Goal: Download file/media

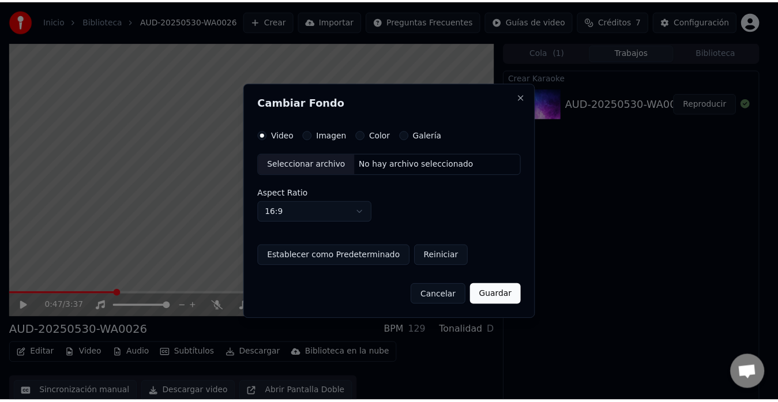
scroll to position [9, 0]
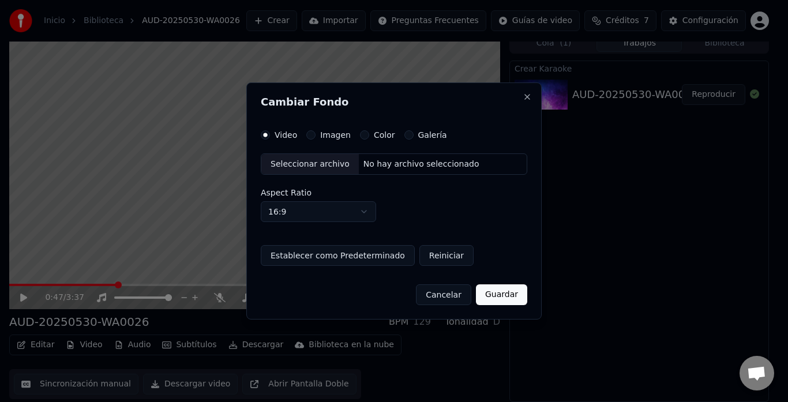
click at [458, 295] on button "Cancelar" at bounding box center [443, 294] width 55 height 21
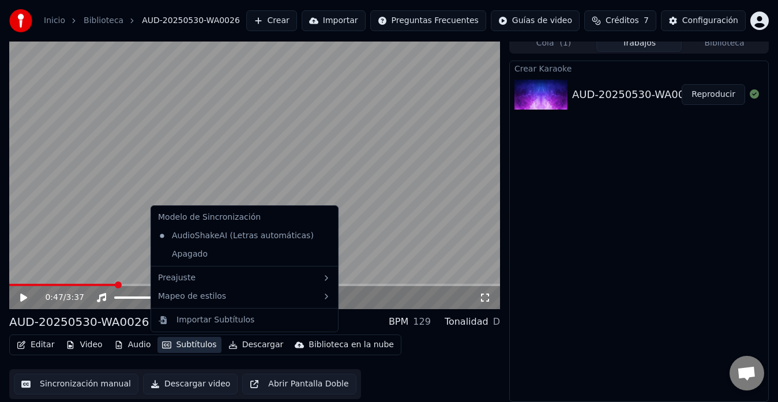
click at [165, 344] on icon "button" at bounding box center [166, 345] width 9 height 8
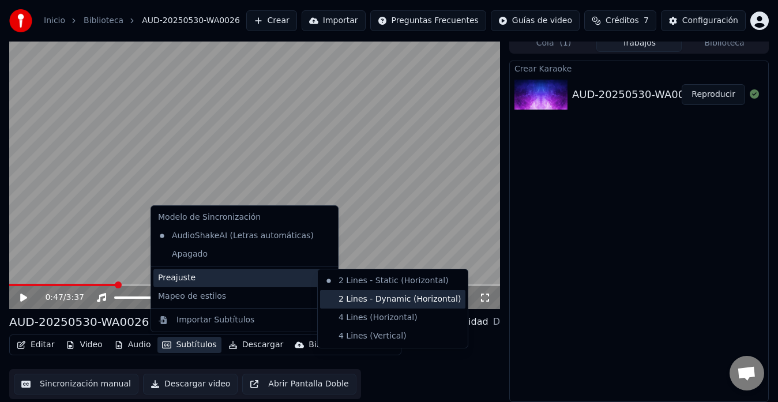
click at [356, 295] on div "2 Lines - Dynamic (Horizontal)" at bounding box center [392, 299] width 145 height 18
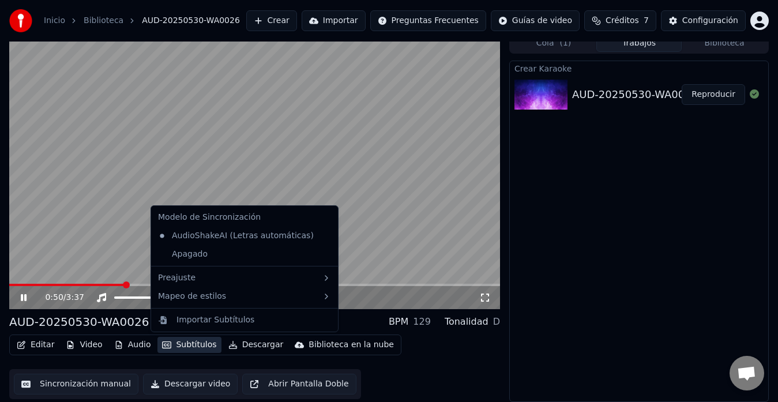
click at [184, 344] on button "Subtítulos" at bounding box center [188, 345] width 63 height 16
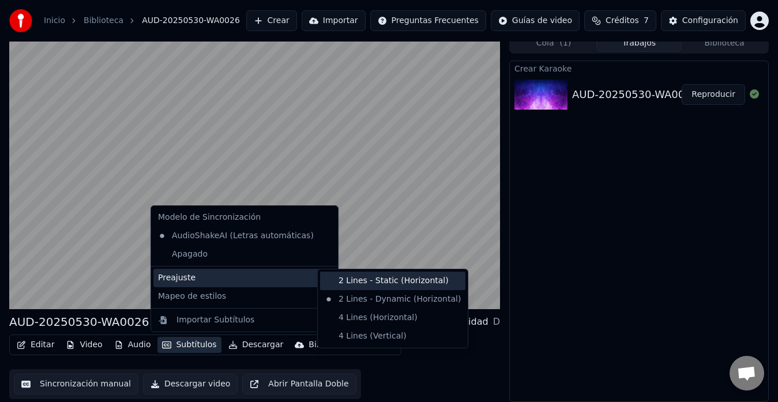
click at [338, 280] on div "2 Lines - Static (Horizontal)" at bounding box center [392, 281] width 145 height 18
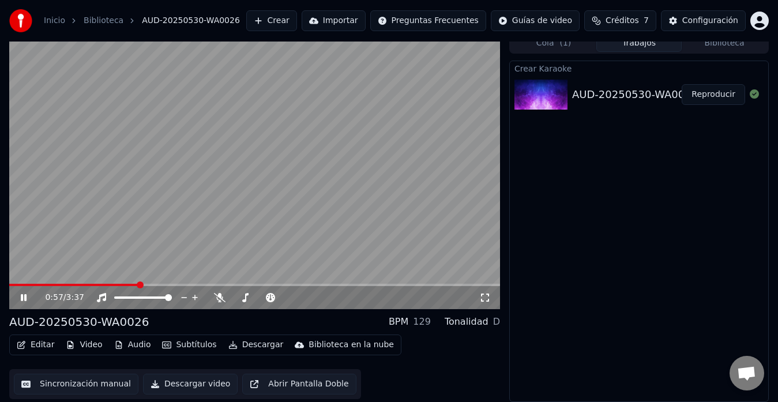
click at [175, 345] on button "Subtítulos" at bounding box center [188, 345] width 63 height 16
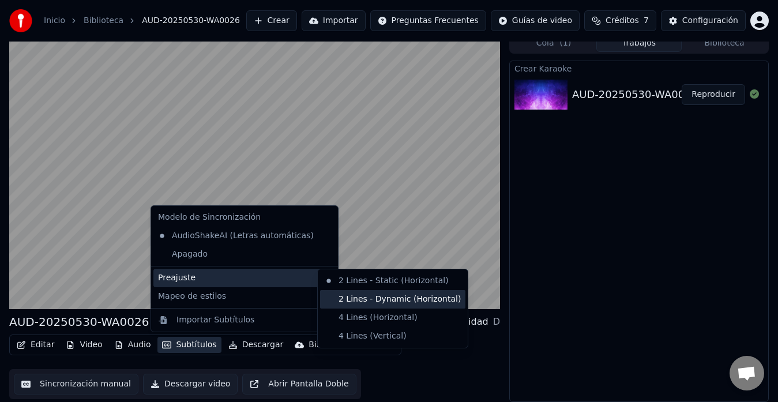
click at [344, 298] on div "2 Lines - Dynamic (Horizontal)" at bounding box center [392, 299] width 145 height 18
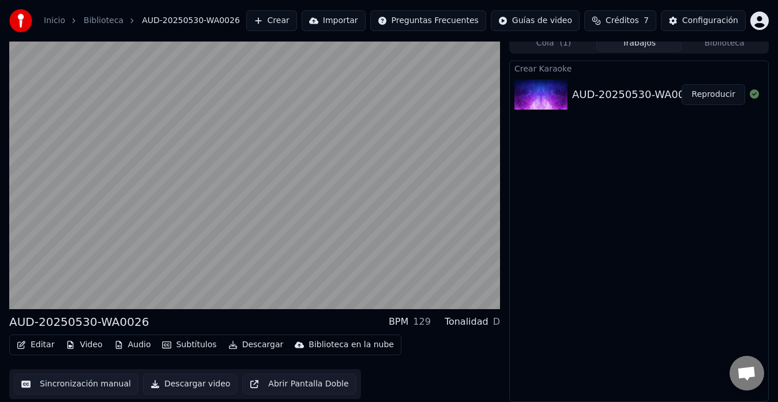
click at [43, 344] on button "Editar" at bounding box center [35, 345] width 47 height 16
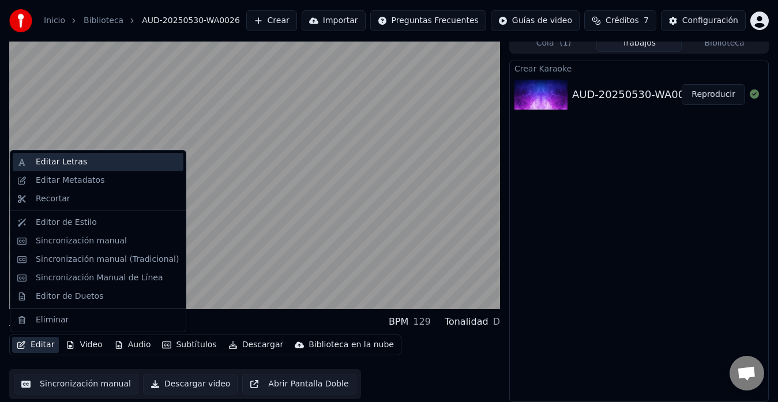
click at [103, 165] on div "Editar Letras" at bounding box center [107, 162] width 143 height 12
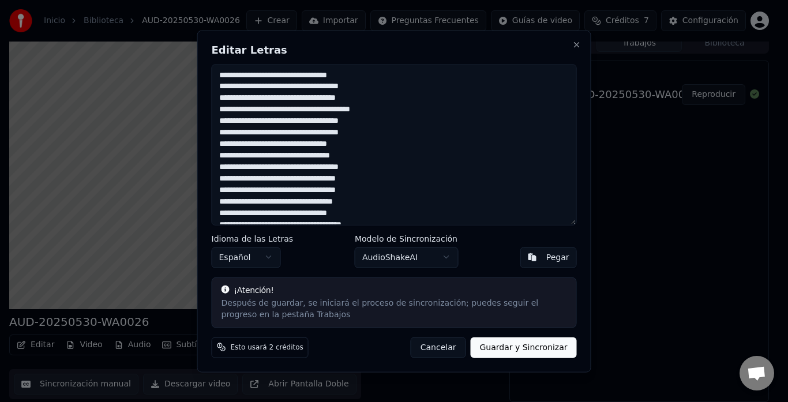
click at [446, 351] on button "Cancelar" at bounding box center [438, 347] width 55 height 21
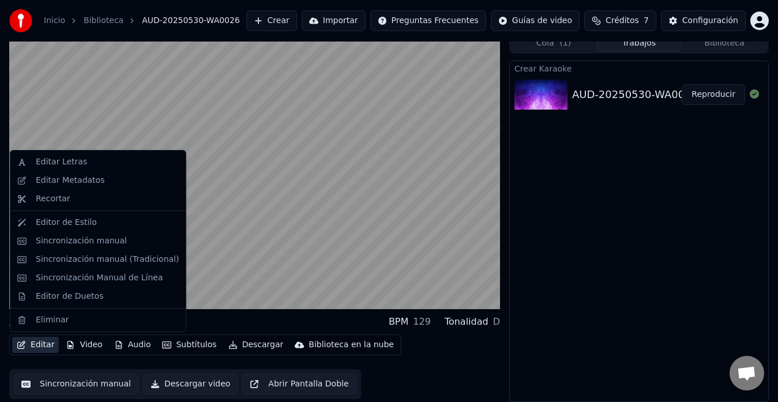
click at [29, 343] on button "Editar" at bounding box center [35, 345] width 47 height 16
click at [88, 183] on div "Editar Metadatos" at bounding box center [70, 181] width 69 height 12
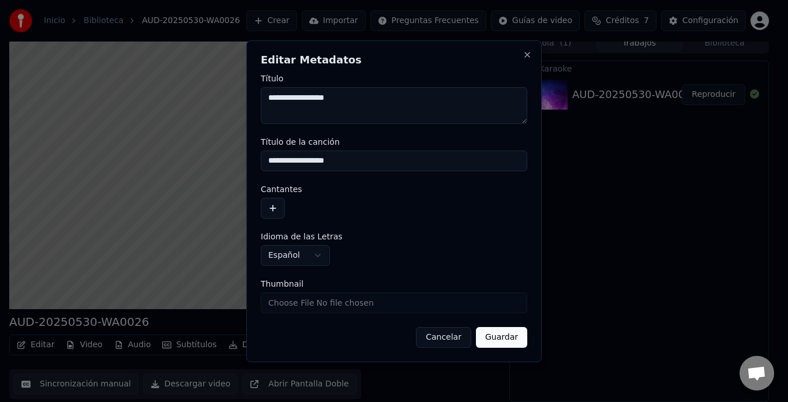
click at [441, 342] on button "Cancelar" at bounding box center [443, 337] width 55 height 21
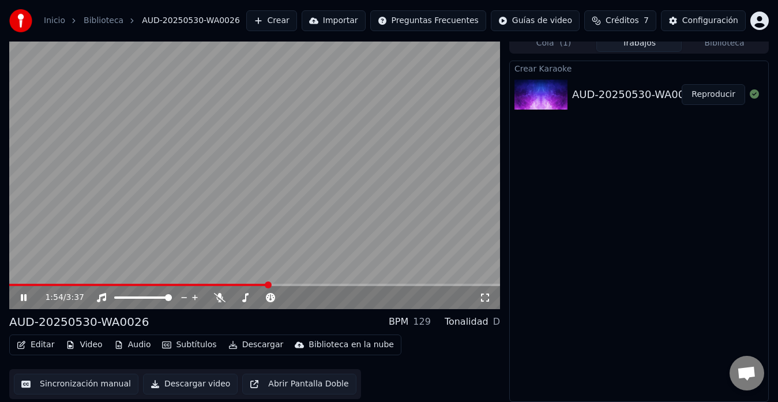
click at [213, 189] on video at bounding box center [254, 171] width 491 height 276
click at [130, 283] on video at bounding box center [254, 171] width 491 height 276
click at [128, 284] on span at bounding box center [140, 285] width 263 height 2
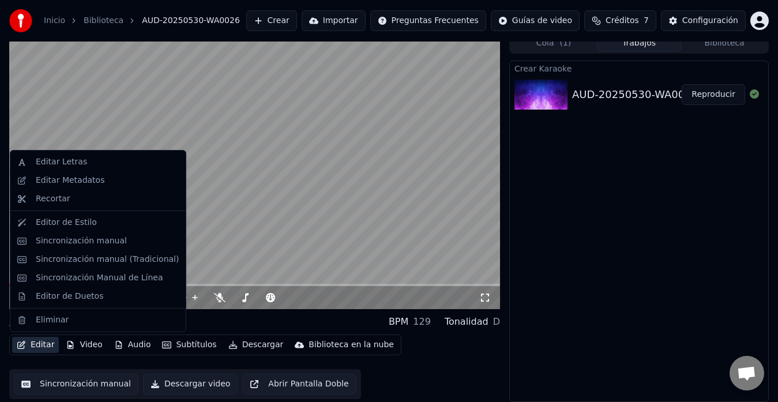
click at [39, 344] on button "Editar" at bounding box center [35, 345] width 47 height 16
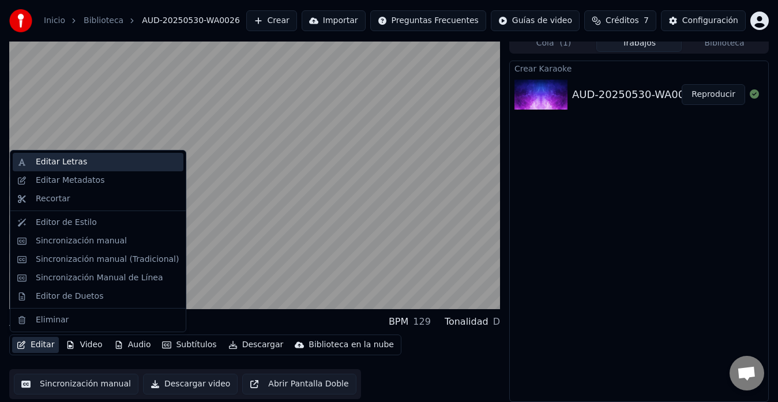
click at [114, 165] on div "Editar Letras" at bounding box center [107, 162] width 143 height 12
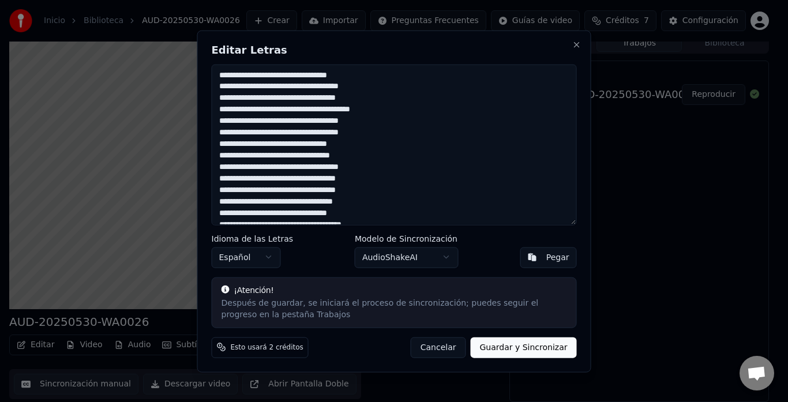
click at [451, 350] on button "Cancelar" at bounding box center [438, 347] width 55 height 21
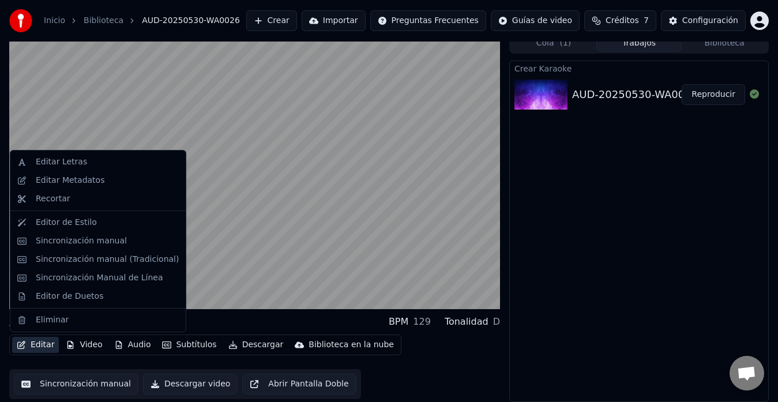
click at [47, 345] on button "Editar" at bounding box center [35, 345] width 47 height 16
click at [81, 223] on div "Editor de Estilo" at bounding box center [66, 223] width 61 height 12
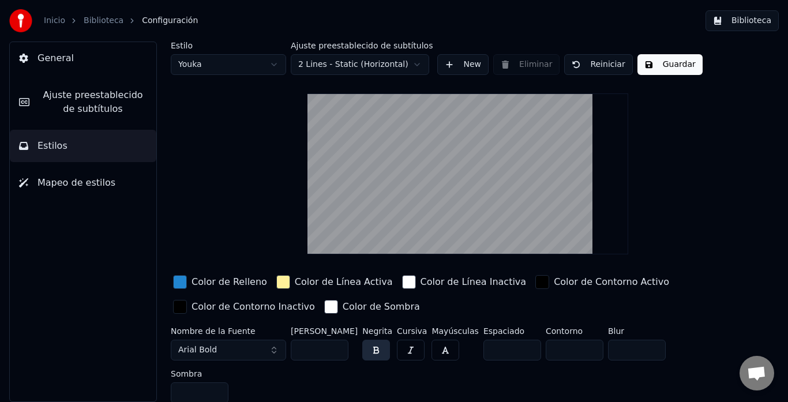
click at [336, 346] on input "**" at bounding box center [320, 350] width 58 height 21
click at [336, 346] on input "***" at bounding box center [320, 350] width 58 height 21
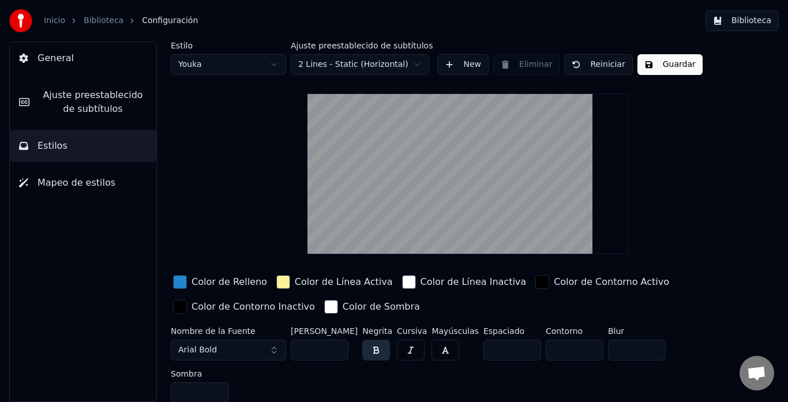
click at [336, 346] on input "***" at bounding box center [320, 350] width 58 height 21
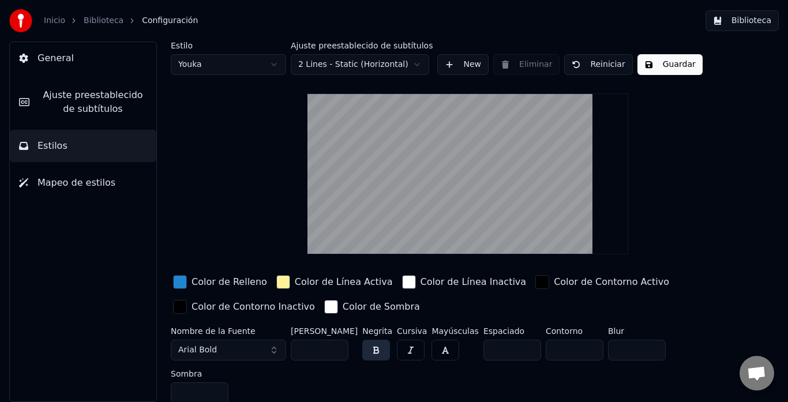
click at [336, 346] on input "***" at bounding box center [320, 350] width 58 height 21
type input "***"
click at [336, 346] on input "***" at bounding box center [320, 350] width 58 height 21
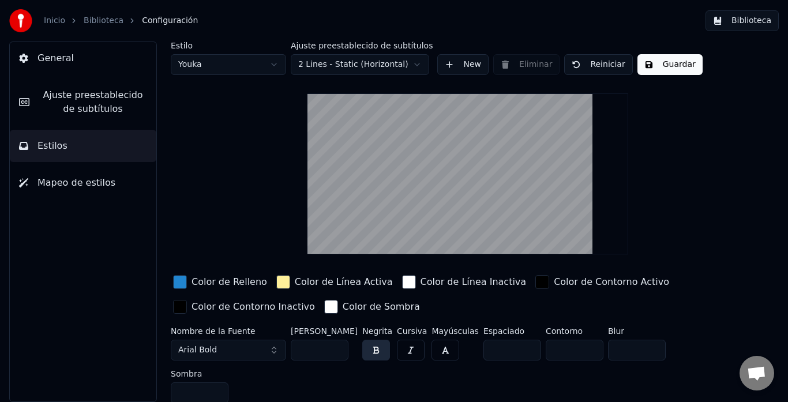
click at [414, 349] on button "button" at bounding box center [411, 350] width 28 height 21
click at [475, 222] on video at bounding box center [467, 173] width 321 height 161
drag, startPoint x: 475, startPoint y: 213, endPoint x: 473, endPoint y: 170, distance: 43.3
click at [473, 170] on video at bounding box center [467, 173] width 321 height 161
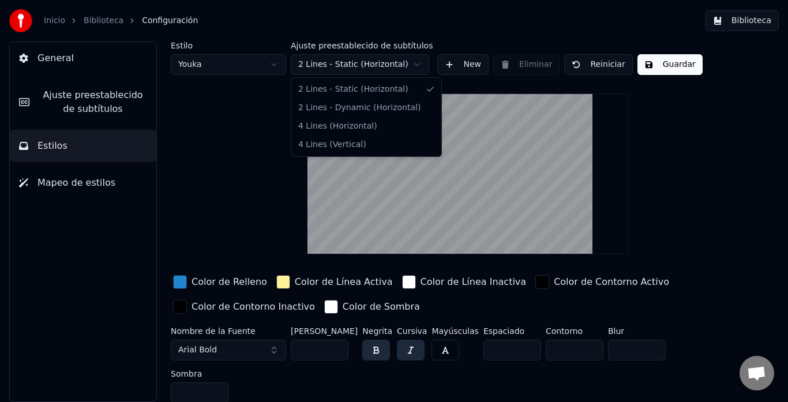
click at [413, 65] on html "Inicio Biblioteca Configuración Biblioteca General Ajuste preestablecido de sub…" at bounding box center [394, 201] width 788 height 402
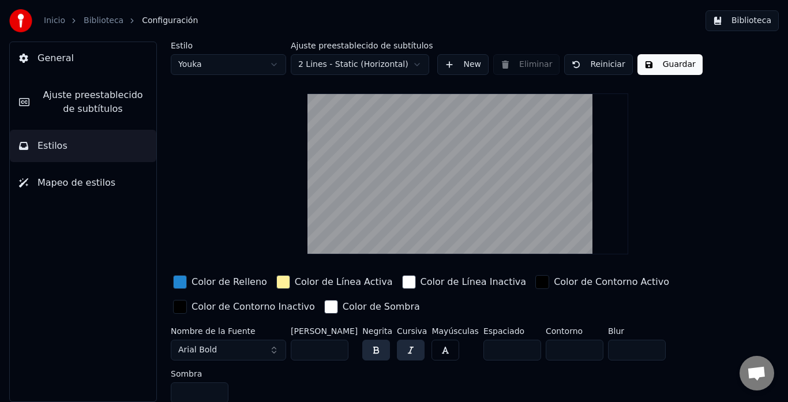
click at [652, 72] on button "Guardar" at bounding box center [669, 64] width 65 height 21
click at [652, 72] on button "Hecho" at bounding box center [666, 64] width 58 height 21
click at [647, 66] on button "Guardar" at bounding box center [669, 64] width 65 height 21
click at [40, 149] on span "Estilos" at bounding box center [52, 146] width 30 height 14
click at [48, 175] on button "Mapeo de estilos" at bounding box center [83, 183] width 146 height 32
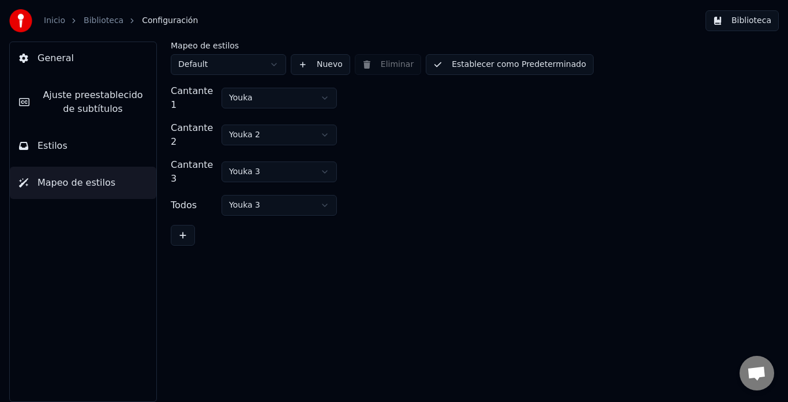
click at [63, 152] on span "Estilos" at bounding box center [52, 146] width 30 height 14
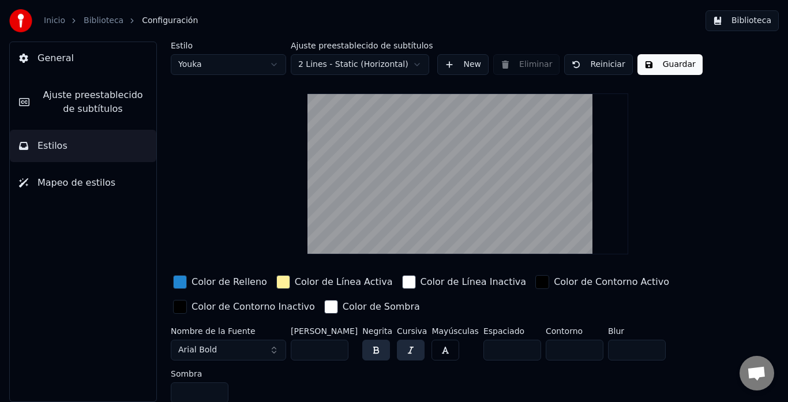
click at [84, 110] on span "Ajuste preestablecido de subtítulos" at bounding box center [93, 102] width 108 height 28
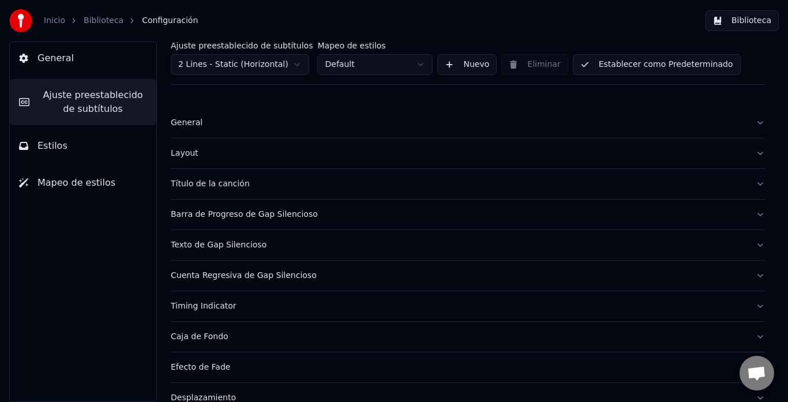
click at [80, 63] on button "General" at bounding box center [83, 58] width 146 height 32
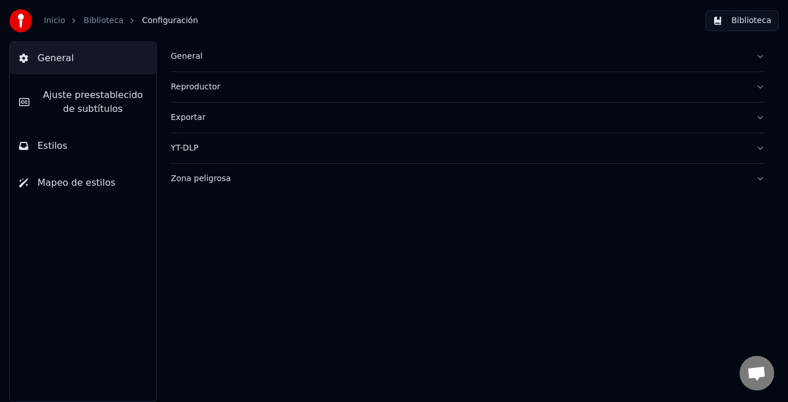
click at [59, 21] on link "Inicio" at bounding box center [54, 21] width 21 height 12
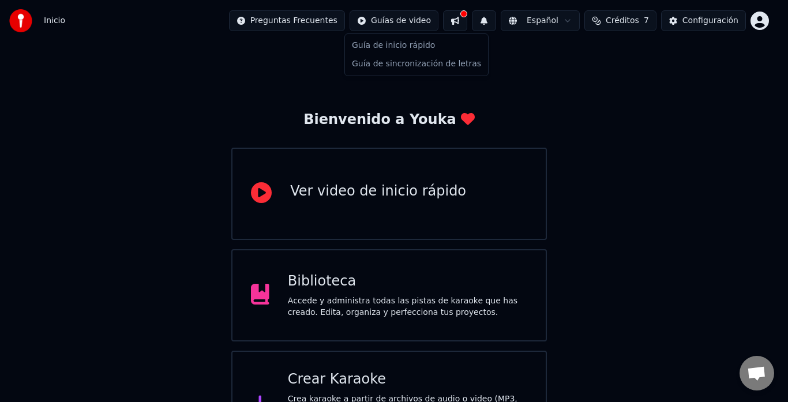
click at [420, 21] on html "Inicio Preguntas Frecuentes Guías de video Español Créditos 7 Configuración Bie…" at bounding box center [394, 229] width 788 height 459
click at [387, 312] on html "Inicio Preguntas Frecuentes Guías de video Español Créditos 7 Configuración Bie…" at bounding box center [394, 229] width 788 height 459
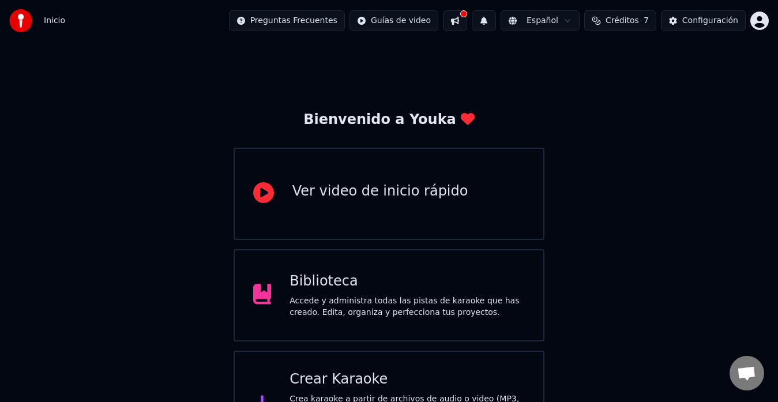
click at [267, 277] on div "Biblioteca Accede y administra todas las pistas de karaoke que has creado. Edit…" at bounding box center [389, 295] width 311 height 92
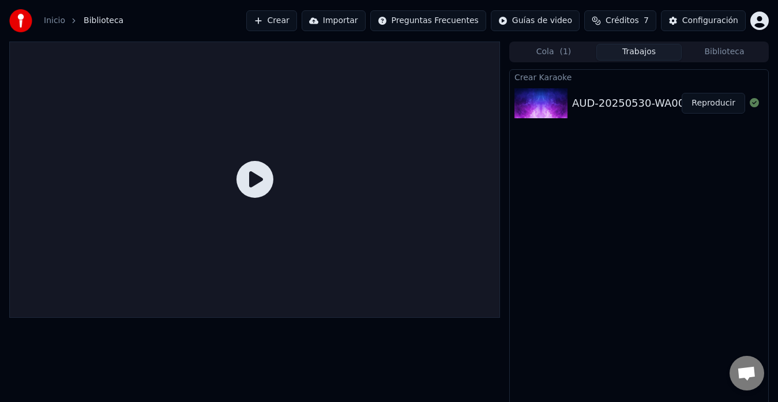
click at [267, 277] on div at bounding box center [254, 180] width 491 height 276
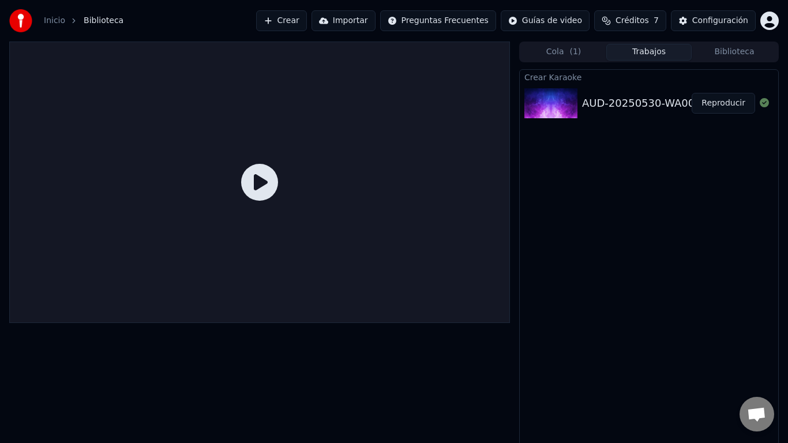
click at [386, 316] on div at bounding box center [259, 182] width 500 height 281
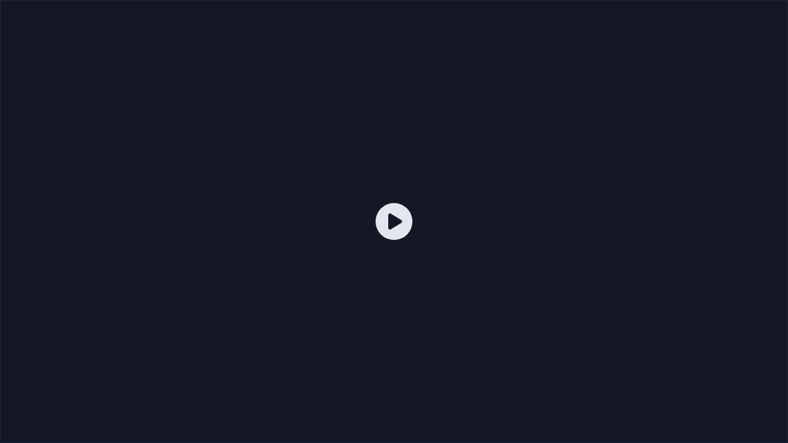
click at [386, 316] on div at bounding box center [394, 221] width 788 height 443
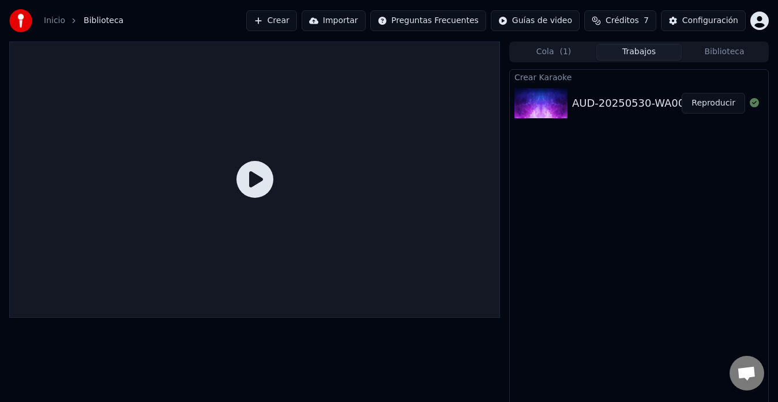
click at [538, 111] on img at bounding box center [540, 103] width 53 height 30
click at [250, 184] on icon at bounding box center [254, 179] width 37 height 37
click at [265, 180] on icon at bounding box center [254, 179] width 37 height 37
click at [568, 48] on span "( 1 )" at bounding box center [565, 52] width 12 height 12
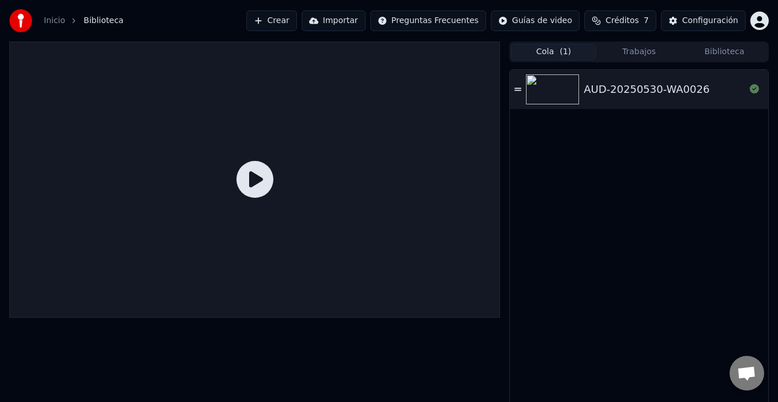
click at [570, 74] on div "AUD-20250530-WA0026" at bounding box center [639, 89] width 258 height 39
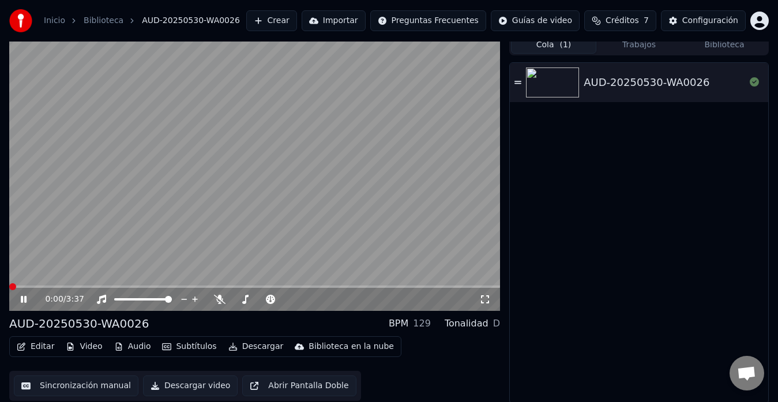
scroll to position [9, 0]
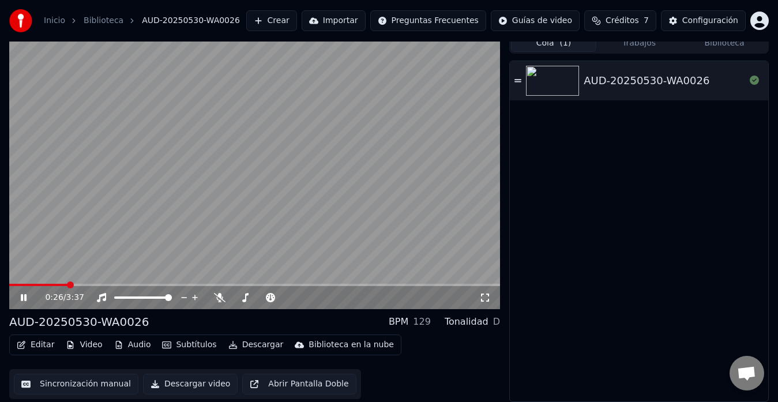
click at [68, 285] on span at bounding box center [254, 285] width 491 height 2
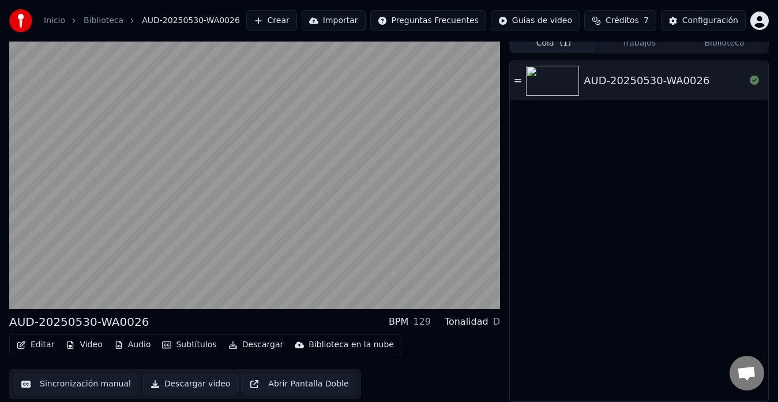
click at [168, 387] on button "Descargar video" at bounding box center [190, 384] width 95 height 21
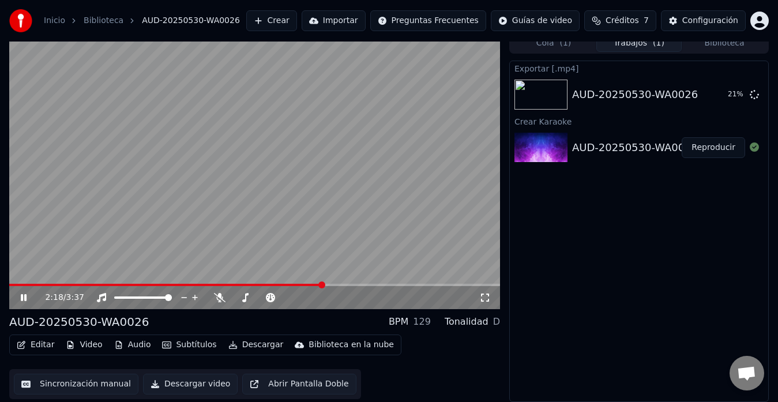
click at [20, 296] on icon at bounding box center [31, 297] width 27 height 9
click at [188, 342] on button "Subtítulos" at bounding box center [188, 345] width 63 height 16
click at [724, 97] on button "Mostrar" at bounding box center [719, 94] width 51 height 21
